Goal: Task Accomplishment & Management: Complete application form

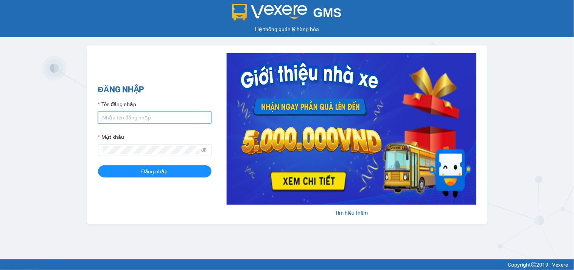
click at [137, 120] on input "Tên đăng nhập" at bounding box center [155, 117] width 114 height 12
type input "thao.phuongnam"
click at [127, 146] on span at bounding box center [155, 150] width 114 height 12
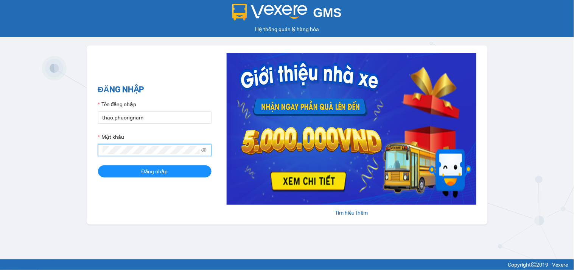
click at [98, 165] on button "Đăng nhập" at bounding box center [155, 171] width 114 height 12
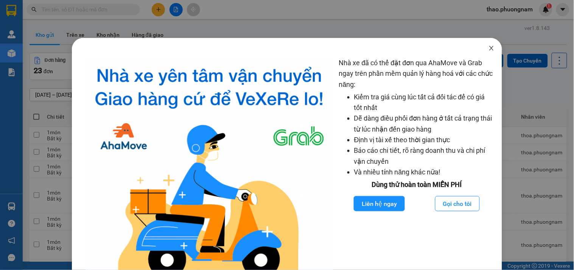
click at [490, 48] on icon "close" at bounding box center [492, 48] width 4 height 5
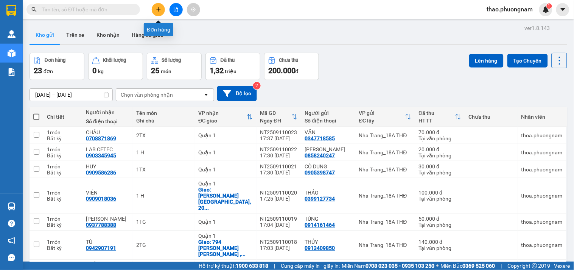
click at [158, 11] on icon "plus" at bounding box center [158, 9] width 5 height 5
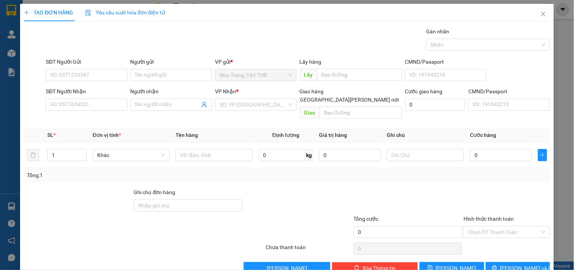
click at [24, 14] on icon "plus" at bounding box center [26, 12] width 5 height 5
click at [61, 72] on input "SĐT Người Gửi" at bounding box center [86, 75] width 81 height 12
type input "0934156679"
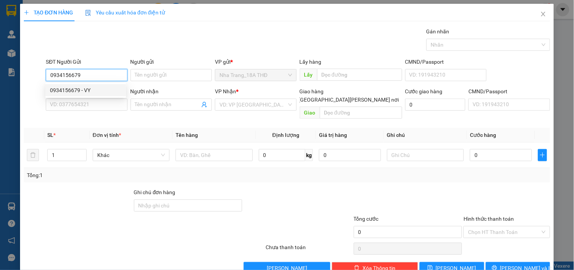
click at [77, 89] on div "0934156679 - VY" at bounding box center [86, 90] width 72 height 8
type input "VY"
type input "0918377322"
type input "TRANG"
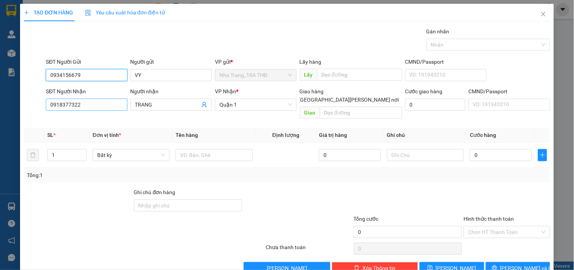
type input "0934156679"
drag, startPoint x: 83, startPoint y: 109, endPoint x: 13, endPoint y: 110, distance: 70.4
click at [14, 111] on div "TẠO ĐƠN HÀNG Yêu cầu xuất [PERSON_NAME] điện tử Transit Pickup Surcharge Ids Tr…" at bounding box center [287, 135] width 574 height 270
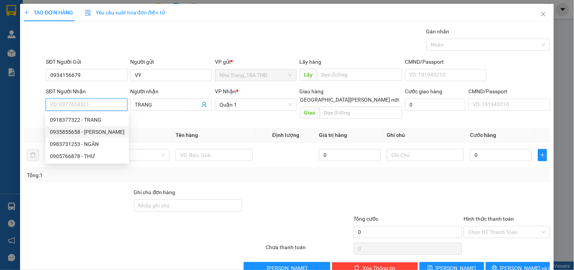
click at [80, 131] on div "0935855658 - [PERSON_NAME]" at bounding box center [87, 132] width 75 height 8
type input "0935855658"
type input "[PERSON_NAME]"
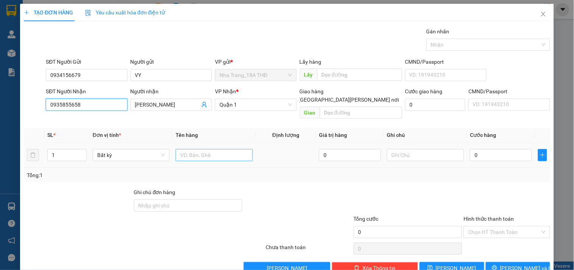
type input "0935855658"
click at [194, 149] on input "text" at bounding box center [214, 155] width 77 height 12
type input "1 HỘP BKV"
type input "2"
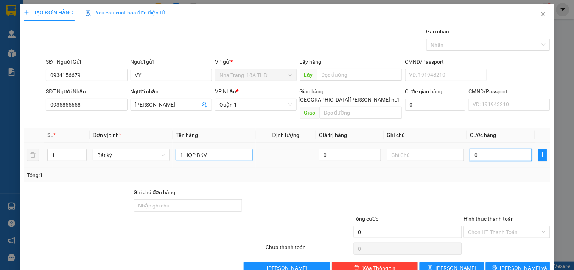
type input "2"
type input "20"
type input "20.000"
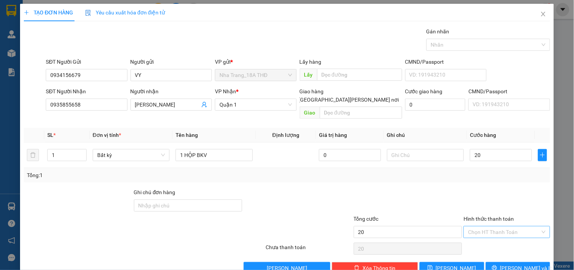
type input "20.000"
click at [504, 226] on input "Hình thức thanh toán" at bounding box center [504, 231] width 72 height 11
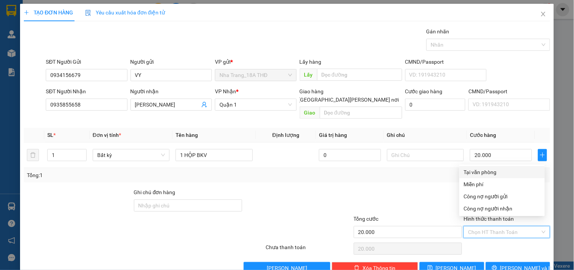
click at [482, 175] on div "Tại văn phòng" at bounding box center [502, 172] width 76 height 8
type input "0"
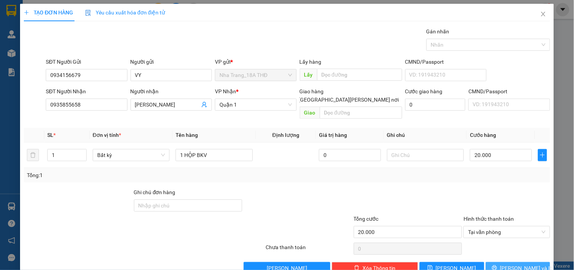
click at [490, 262] on button "[PERSON_NAME] và In" at bounding box center [518, 268] width 64 height 12
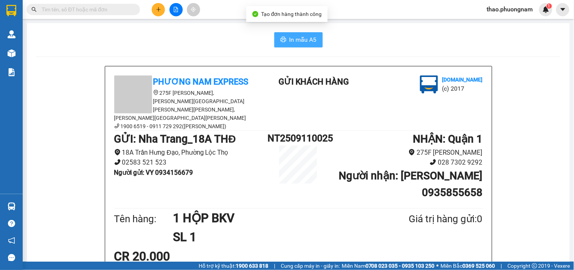
click at [303, 36] on span "In mẫu A5" at bounding box center [303, 39] width 27 height 9
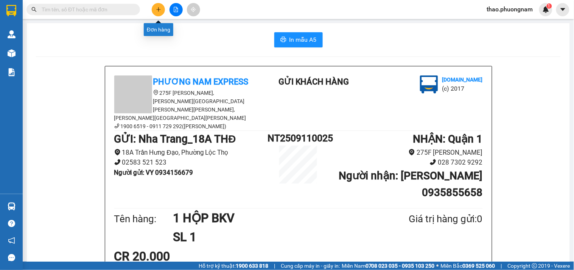
click at [160, 10] on icon "plus" at bounding box center [158, 9] width 5 height 5
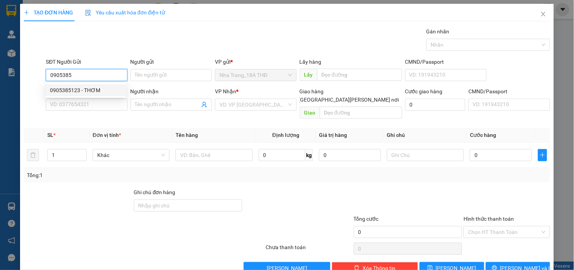
click at [74, 90] on div "0905385123 - THƠM" at bounding box center [86, 90] width 72 height 8
type input "0905385123"
type input "THƠM"
type input "0902560877"
type input "LUÔN"
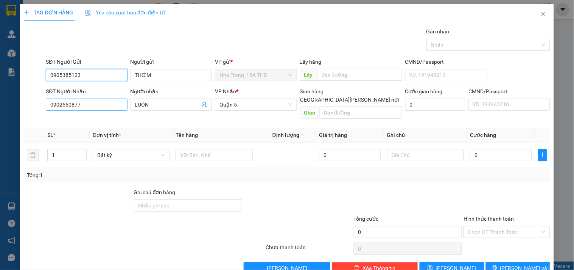
type input "0905385123"
click at [76, 109] on input "0902560877" at bounding box center [86, 104] width 81 height 12
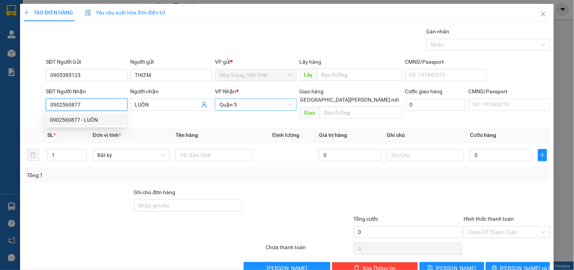
click at [238, 100] on span "Quận 5" at bounding box center [256, 104] width 72 height 11
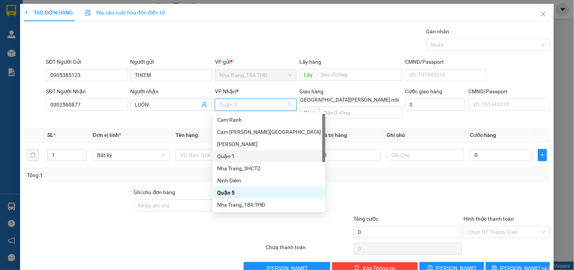
click at [238, 156] on div "Quận 1" at bounding box center [269, 156] width 104 height 8
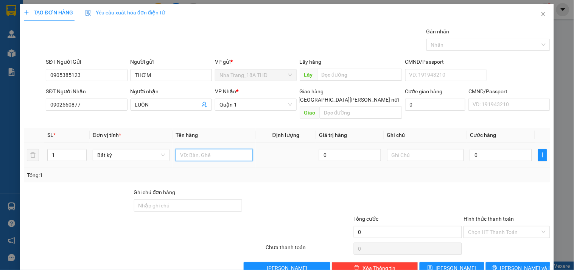
click at [197, 149] on input "text" at bounding box center [214, 155] width 77 height 12
type input "1 THÙNG XỐP"
type input "8"
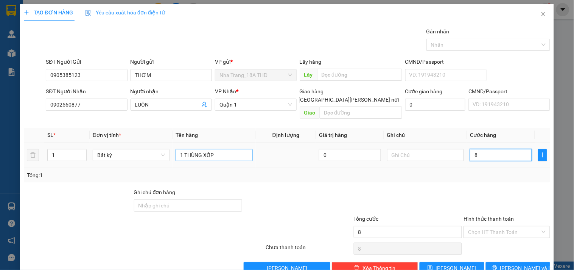
type input "80"
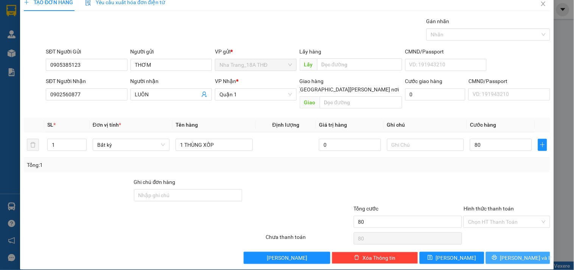
type input "80.000"
click at [497, 255] on icon "printer" at bounding box center [494, 257] width 5 height 5
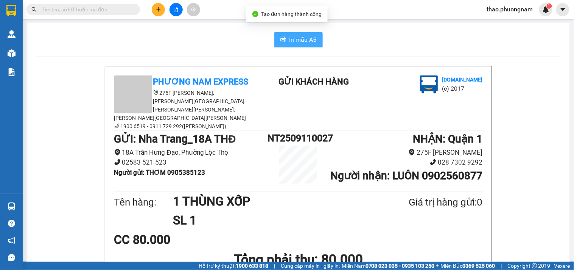
click at [274, 42] on button "In mẫu A5" at bounding box center [298, 39] width 48 height 15
click at [442, 176] on b "Người [PERSON_NAME] : LUÔN 0902560877" at bounding box center [406, 175] width 152 height 12
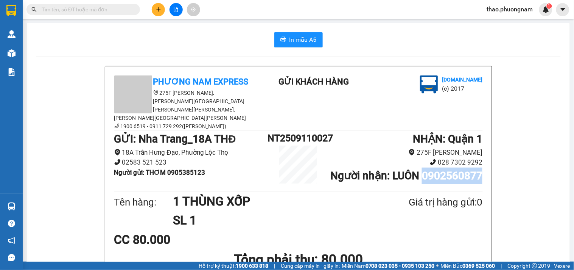
click at [442, 176] on b "Người [PERSON_NAME] : LUÔN 0902560877" at bounding box center [406, 175] width 152 height 12
copy b "0902560877"
click at [46, 8] on input "text" at bounding box center [86, 9] width 89 height 8
paste input "0902560877"
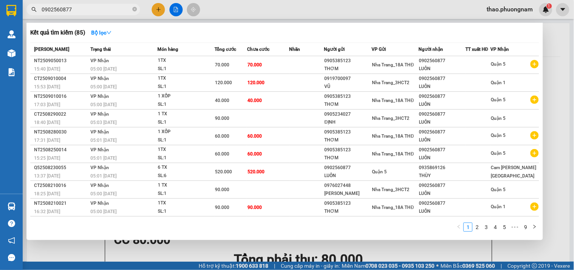
type input "0902560877"
